Goal: Find specific page/section: Find specific page/section

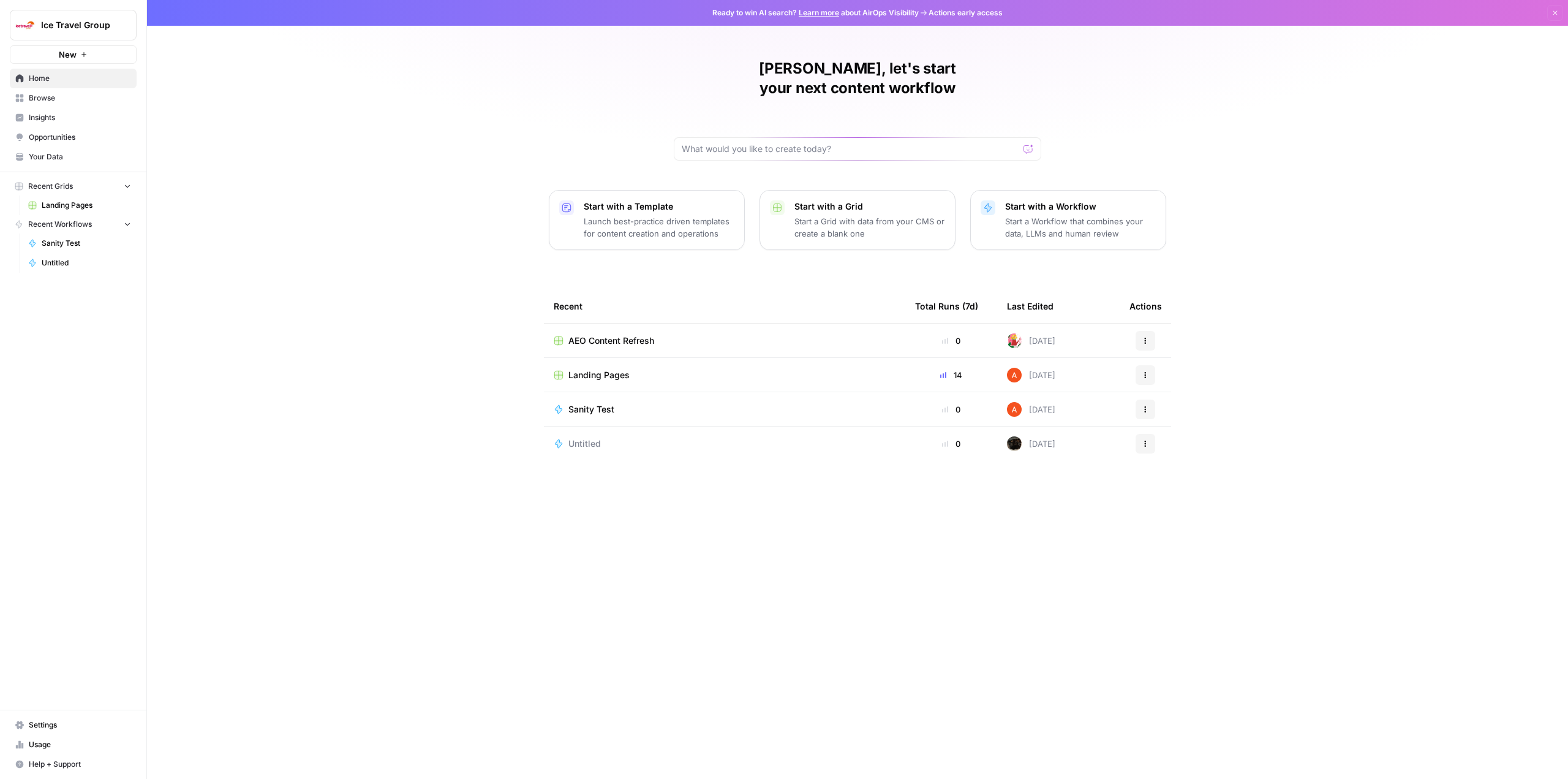
click at [608, 369] on span "Landing Pages" at bounding box center [599, 375] width 62 height 12
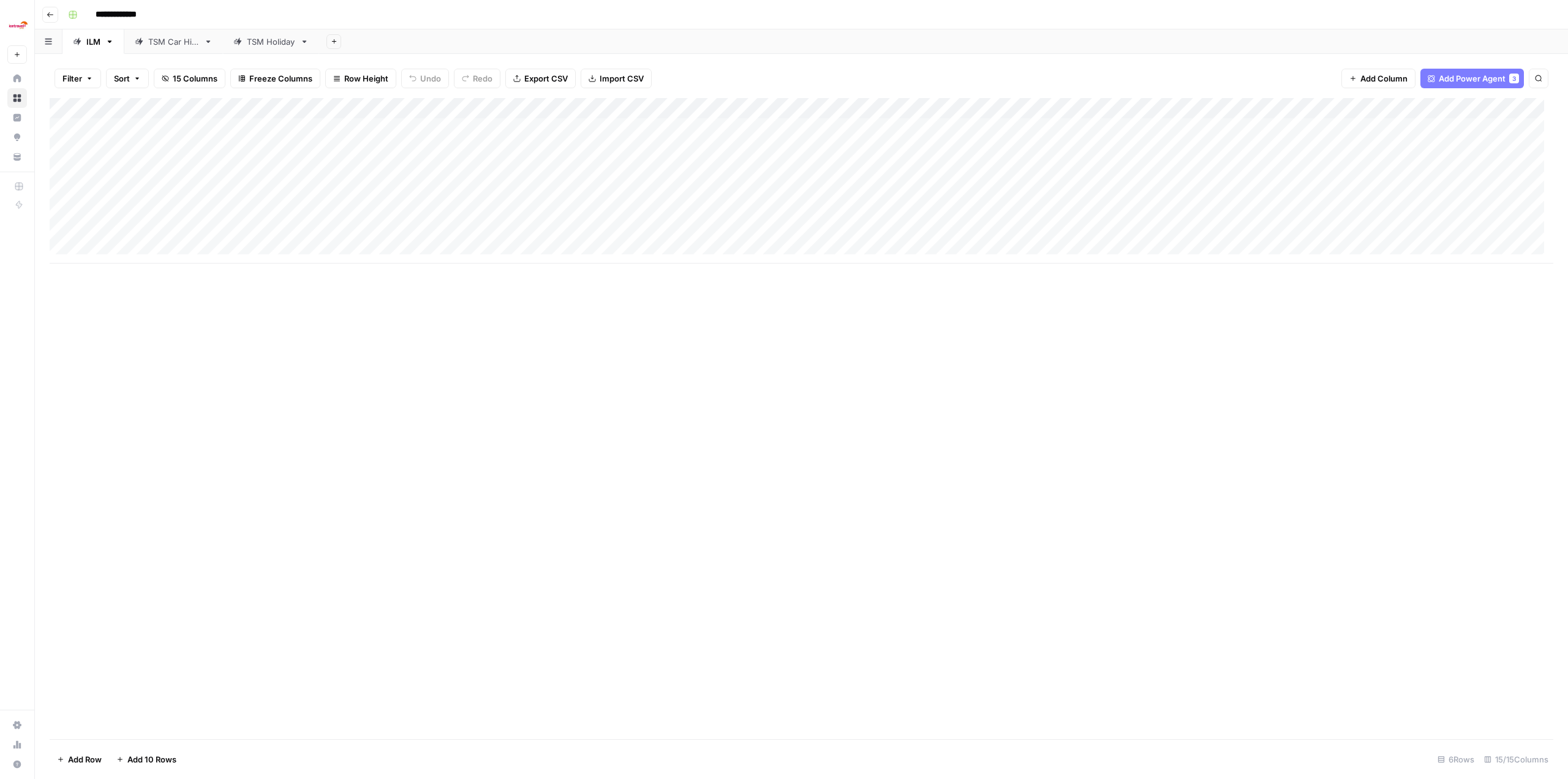
click at [176, 21] on div "**********" at bounding box center [809, 14] width 1493 height 19
click at [176, 41] on div "TSM Car Hire" at bounding box center [173, 42] width 51 height 12
